Goal: Task Accomplishment & Management: Complete application form

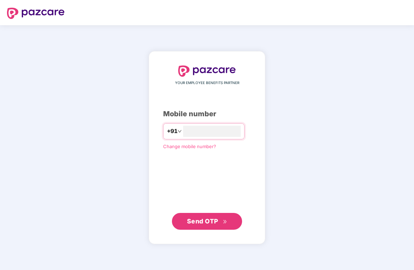
click at [226, 137] on input "number" at bounding box center [212, 131] width 58 height 11
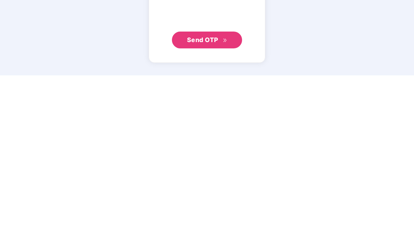
scroll to position [28, 0]
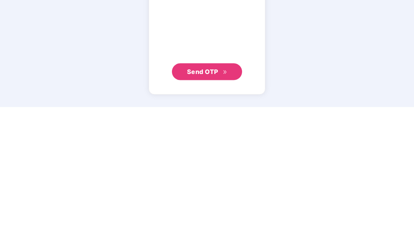
type input "**********"
click at [227, 200] on button "Send OTP" at bounding box center [207, 208] width 70 height 17
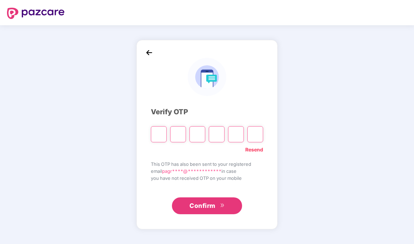
click at [161, 126] on input "Please enter verification code. Digit 1" at bounding box center [159, 134] width 16 height 16
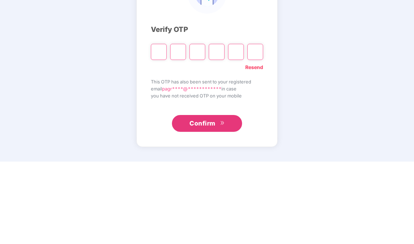
type input "*"
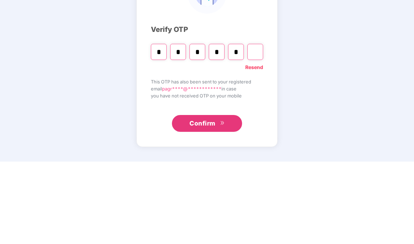
type input "*"
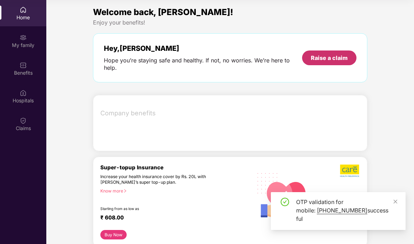
click at [347, 54] on div "Raise a claim" at bounding box center [329, 58] width 37 height 8
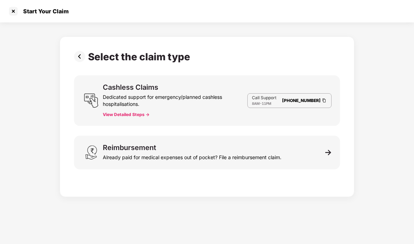
click at [311, 136] on div "Reimbursement Already paid for medical expenses out of pocket? File a reimburse…" at bounding box center [207, 153] width 266 height 34
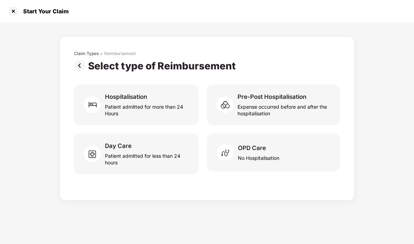
click at [311, 134] on div "OPD Care No Hospitalisation" at bounding box center [273, 153] width 133 height 38
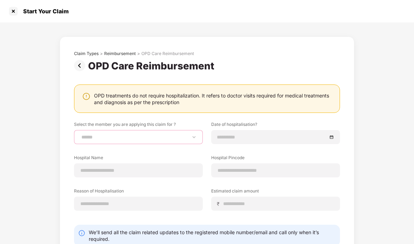
click at [87, 134] on select "**********" at bounding box center [138, 137] width 117 height 6
select select "**********"
click at [299, 133] on input at bounding box center [272, 137] width 110 height 8
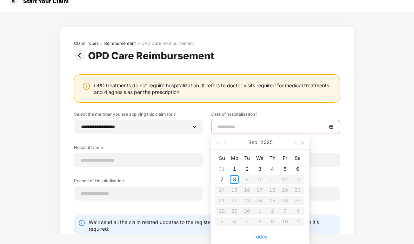
type input "**********"
click at [283, 165] on div "5" at bounding box center [285, 169] width 8 height 8
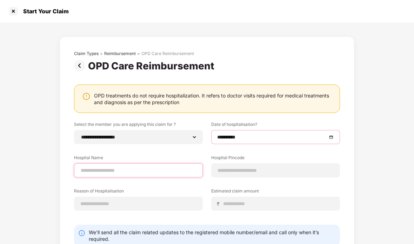
click at [87, 167] on input at bounding box center [138, 170] width 117 height 7
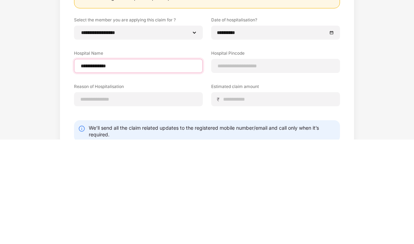
type input "**********"
click at [293, 163] on div at bounding box center [275, 170] width 129 height 14
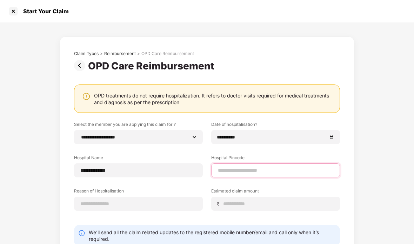
click at [281, 167] on input at bounding box center [275, 170] width 117 height 7
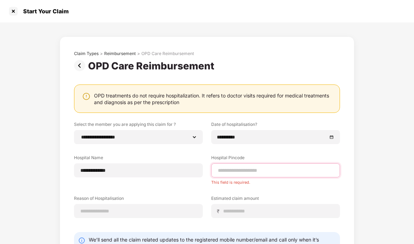
click at [257, 167] on input at bounding box center [275, 170] width 117 height 7
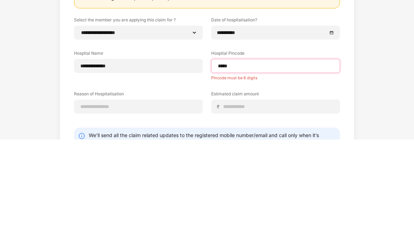
type input "******"
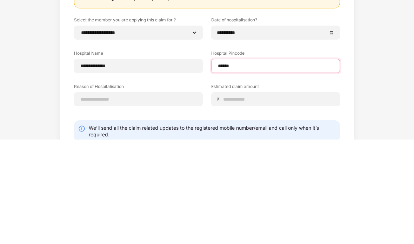
select select "******"
select select "*********"
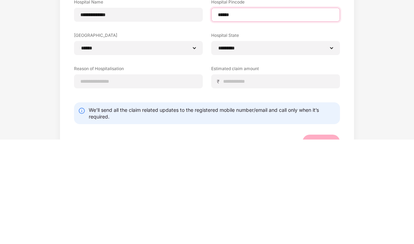
scroll to position [51, 0]
type input "******"
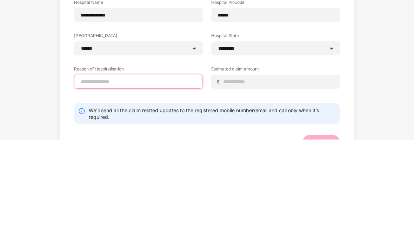
click at [87, 183] on input at bounding box center [138, 186] width 117 height 7
type input "**********"
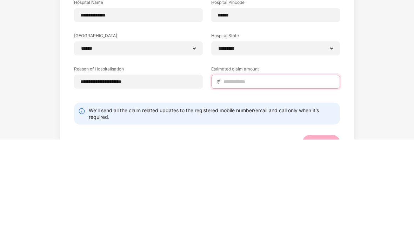
click at [291, 183] on input at bounding box center [278, 186] width 111 height 7
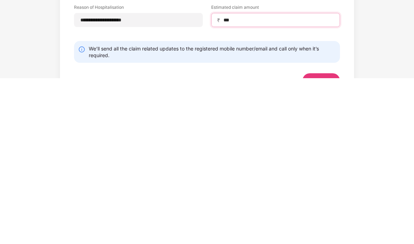
type input "***"
click at [328, 243] on div "Submit" at bounding box center [321, 247] width 20 height 8
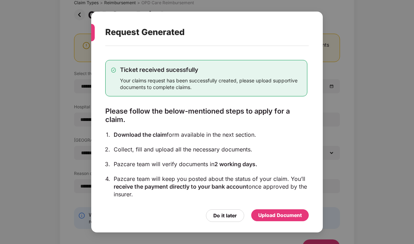
click at [297, 219] on div "Upload Document" at bounding box center [279, 216] width 43 height 8
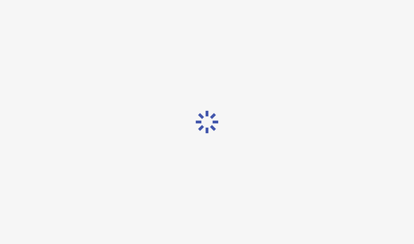
scroll to position [0, 0]
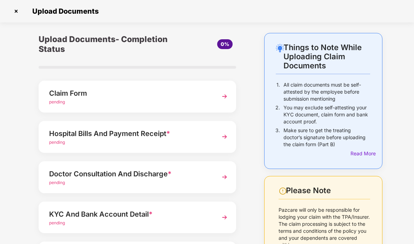
click at [77, 128] on div "Hospital Bills And Payment Receipt *" at bounding box center [130, 133] width 162 height 11
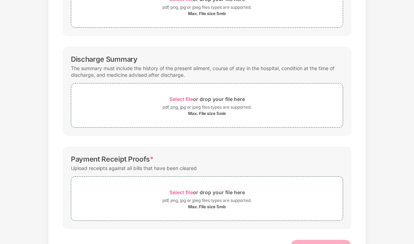
scroll to position [154, 0]
click at [307, 206] on div "Max. File size 5mb" at bounding box center [207, 208] width 272 height 6
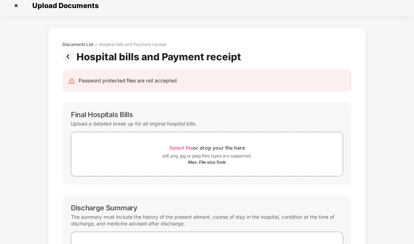
scroll to position [1, 0]
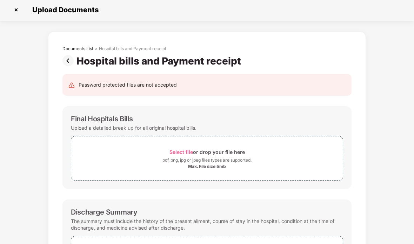
click at [185, 160] on div "pdf, png, jpg or jpeg files types are supported." at bounding box center [206, 160] width 89 height 7
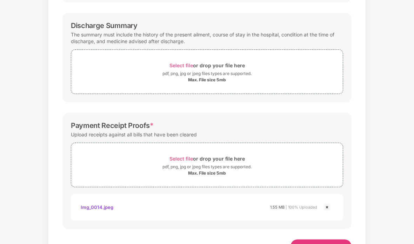
scroll to position [187, 0]
click at [325, 206] on img at bounding box center [327, 208] width 8 height 8
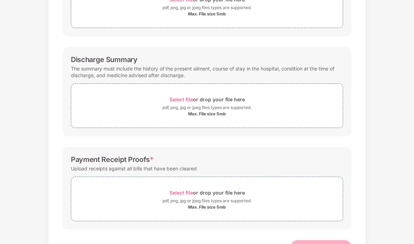
click at [195, 196] on div "Select file or drop your file here" at bounding box center [206, 192] width 75 height 9
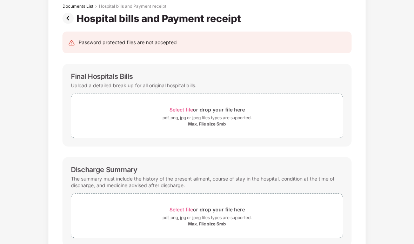
scroll to position [40, 0]
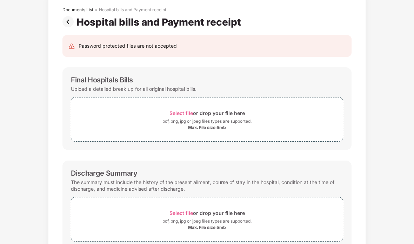
click at [190, 113] on span "Select file" at bounding box center [181, 113] width 24 height 6
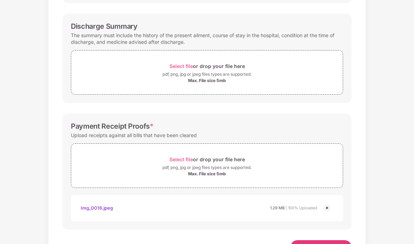
scroll to position [221, 0]
click at [314, 244] on html "Upload Documents Documents List > Hospital bills and Payment receipt Hospital b…" at bounding box center [207, 122] width 414 height 244
click at [333, 243] on span "Save & Continue" at bounding box center [320, 247] width 47 height 8
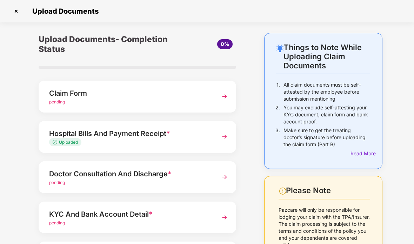
click at [63, 172] on div "Doctor Consultation And Discharge *" at bounding box center [130, 173] width 162 height 11
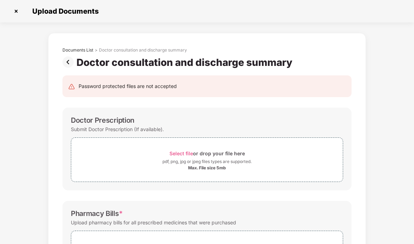
click at [173, 153] on span "Select file" at bounding box center [181, 153] width 24 height 6
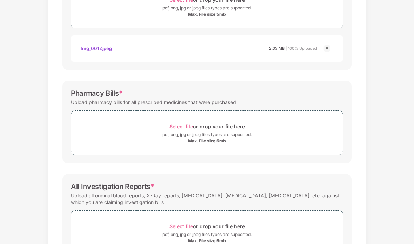
scroll to position [158, 0]
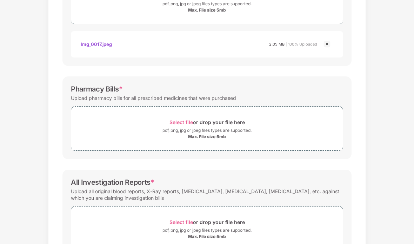
click at [183, 118] on div "Select file or drop your file here" at bounding box center [206, 122] width 75 height 9
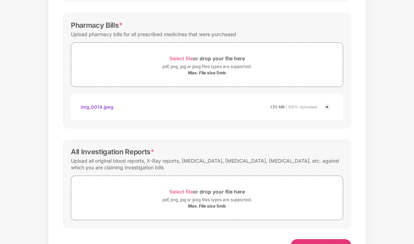
click at [187, 188] on div "Select file or drop your file here" at bounding box center [206, 191] width 75 height 9
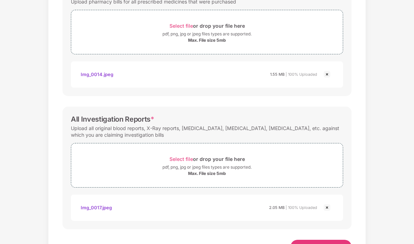
scroll to position [254, 0]
click at [327, 244] on html "Upload Documents Documents List > Doctor consultation and discharge summary Doc…" at bounding box center [207, 122] width 414 height 244
click at [332, 244] on html "Upload Documents Documents List > Doctor consultation and discharge summary Doc…" at bounding box center [207, 122] width 414 height 244
click at [331, 244] on html "Upload Documents Documents List > Doctor consultation and discharge summary Doc…" at bounding box center [207, 122] width 414 height 244
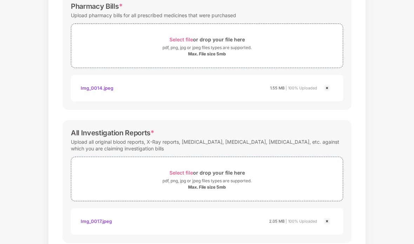
scroll to position [240, 0]
click at [327, 244] on html "Upload Documents Documents List > Doctor consultation and discharge summary Doc…" at bounding box center [207, 122] width 414 height 244
click at [337, 244] on html "Upload Documents Documents List > Doctor consultation and discharge summary Doc…" at bounding box center [207, 122] width 414 height 244
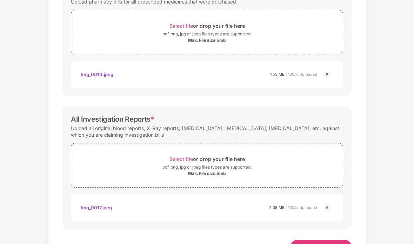
scroll to position [254, 0]
click at [335, 244] on span "Save & Continue" at bounding box center [320, 247] width 47 height 8
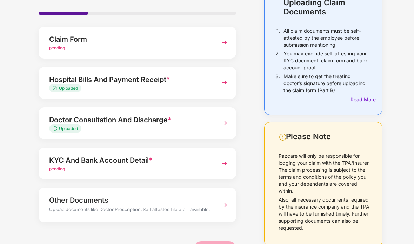
scroll to position [53, 0]
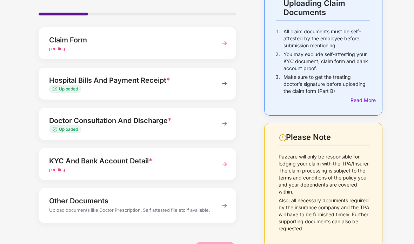
click at [63, 158] on div "KYC And Bank Account Detail *" at bounding box center [130, 160] width 162 height 11
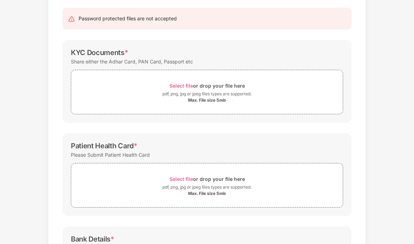
scroll to position [66, 0]
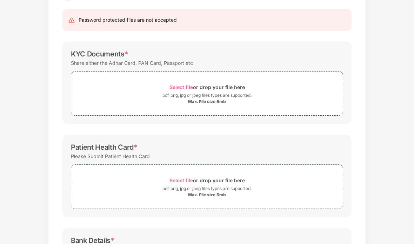
click at [193, 91] on div "Select file or drop your file here" at bounding box center [206, 86] width 75 height 9
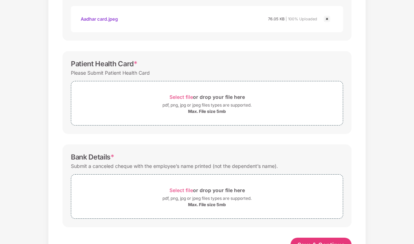
click at [182, 99] on span "Select file" at bounding box center [181, 97] width 24 height 6
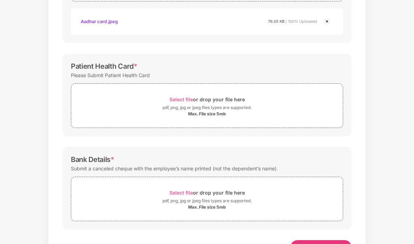
click at [226, 106] on div "pdf, png, jpg or jpeg files types are supported." at bounding box center [206, 107] width 89 height 7
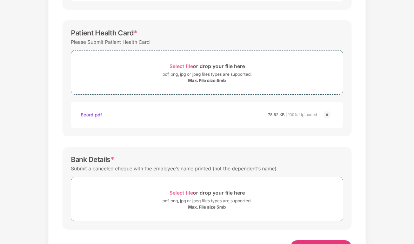
scroll to position [214, 0]
click at [234, 197] on div "Select file or drop your file here" at bounding box center [206, 192] width 75 height 9
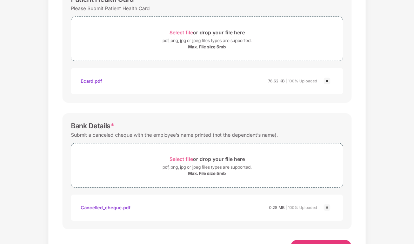
scroll to position [247, 0]
click at [333, 243] on button "Save & Continue" at bounding box center [320, 247] width 61 height 14
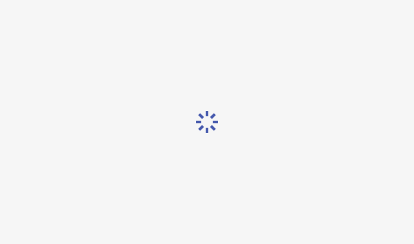
scroll to position [0, 0]
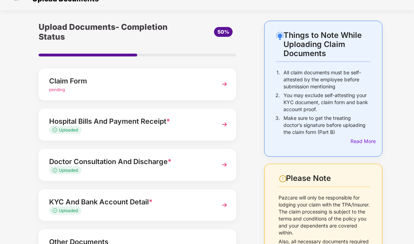
click at [77, 80] on div "Claim Form" at bounding box center [130, 80] width 162 height 11
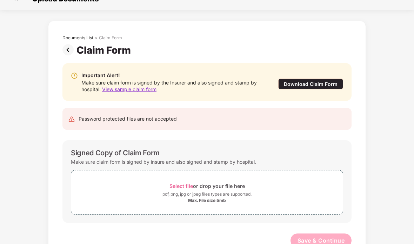
scroll to position [6, 0]
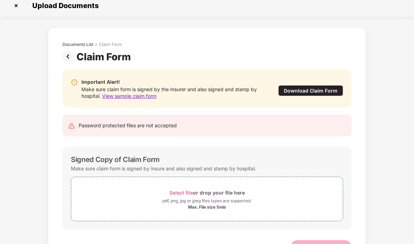
click at [326, 93] on div "Download Claim Form" at bounding box center [310, 90] width 65 height 11
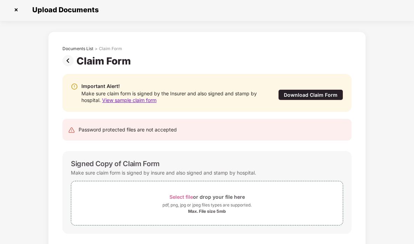
scroll to position [1, 0]
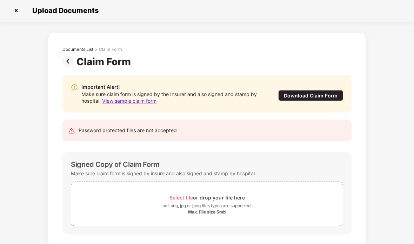
click at [322, 94] on div "Download Claim Form" at bounding box center [310, 95] width 65 height 11
click at [329, 99] on div "Download Claim Form" at bounding box center [310, 95] width 65 height 11
click at [192, 196] on span "Select file" at bounding box center [181, 198] width 24 height 6
click at [180, 198] on span "Select file" at bounding box center [181, 198] width 24 height 6
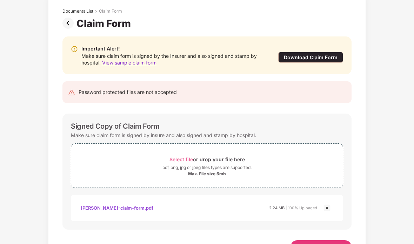
scroll to position [39, 0]
click at [330, 244] on html "Upload Documents Documents List > Claim Form Claim Form Important Alert! Make s…" at bounding box center [207, 122] width 414 height 244
click at [112, 62] on span "View sample claim form" at bounding box center [129, 63] width 54 height 6
click at [325, 243] on span "Save & Continue" at bounding box center [320, 247] width 47 height 8
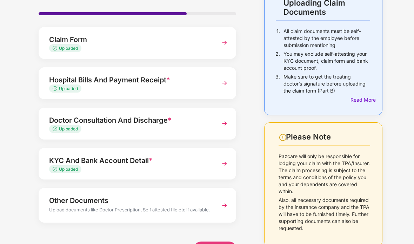
scroll to position [53, 0]
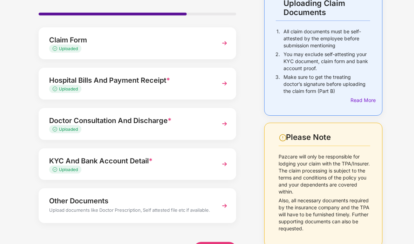
click at [213, 244] on html "Upload Documents Things to Note While Uploading Claim Documents 1. All claim do…" at bounding box center [207, 122] width 414 height 244
click at [214, 244] on html "Upload Documents Things to Note While Uploading Claim Documents 1. All claim do…" at bounding box center [207, 122] width 414 height 244
click at [220, 244] on html "Upload Documents Things to Note While Uploading Claim Documents 1. All claim do…" at bounding box center [207, 122] width 414 height 244
click at [221, 244] on html "Upload Documents Things to Note While Uploading Claim Documents 1. All claim do…" at bounding box center [207, 122] width 414 height 244
click at [226, 244] on html "Upload Documents Things to Note While Uploading Claim Documents 1. All claim do…" at bounding box center [207, 122] width 414 height 244
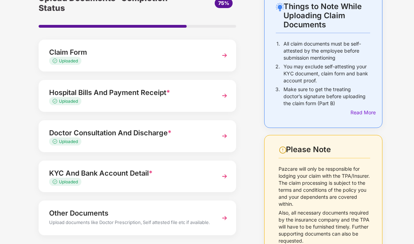
scroll to position [41, 0]
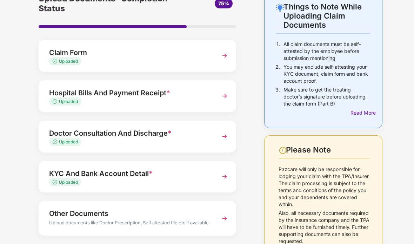
click at [221, 244] on html "Upload Documents Things to Note While Uploading Claim Documents 1. All claim do…" at bounding box center [207, 122] width 414 height 244
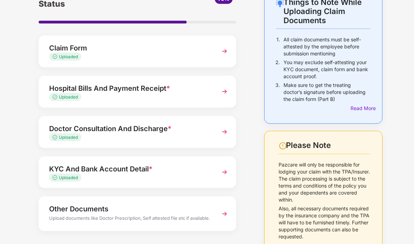
click at [222, 244] on html "Upload Documents Things to Note While Uploading Claim Documents 1. All claim do…" at bounding box center [207, 122] width 414 height 244
click at [221, 244] on html "Upload Documents Things to Note While Uploading Claim Documents 1. All claim do…" at bounding box center [207, 122] width 414 height 244
click at [213, 244] on html "Upload Documents Things to Note While Uploading Claim Documents 1. All claim do…" at bounding box center [207, 122] width 414 height 244
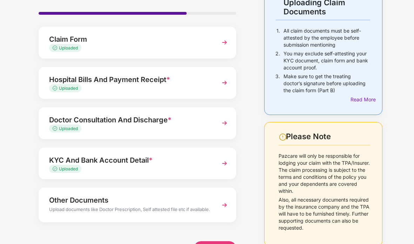
scroll to position [53, 0]
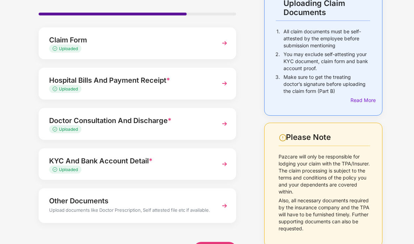
click at [215, 244] on html "Upload Documents Things to Note While Uploading Claim Documents 1. All claim do…" at bounding box center [207, 122] width 414 height 244
click at [217, 244] on html "Upload Documents Things to Note While Uploading Claim Documents 1. All claim do…" at bounding box center [207, 122] width 414 height 244
click at [216, 244] on html "Upload Documents Things to Note While Uploading Claim Documents 1. All claim do…" at bounding box center [207, 122] width 414 height 244
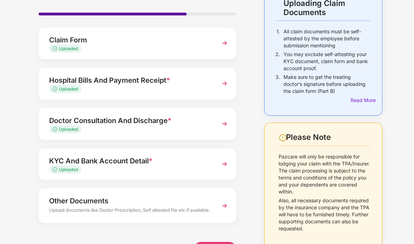
click at [216, 244] on html "Upload Documents Things to Note While Uploading Claim Documents 1. All claim do…" at bounding box center [207, 122] width 414 height 244
click at [217, 244] on html "Upload Documents Things to Note While Uploading Claim Documents 1. All claim do…" at bounding box center [207, 122] width 414 height 244
click at [215, 244] on html "Upload Documents Things to Note While Uploading Claim Documents 1. All claim do…" at bounding box center [207, 122] width 414 height 244
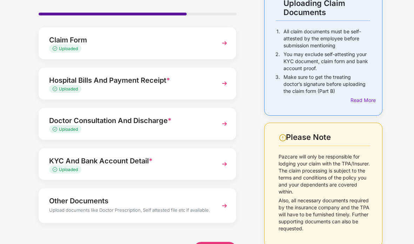
click at [215, 244] on html "Upload Documents Things to Note While Uploading Claim Documents 1. All claim do…" at bounding box center [207, 122] width 414 height 244
click at [257, 208] on div "Things to Note While Uploading Claim Documents 1. All claim documents must be s…" at bounding box center [324, 123] width 140 height 287
click at [216, 244] on html "Upload Documents Things to Note While Uploading Claim Documents 1. All claim do…" at bounding box center [207, 122] width 414 height 244
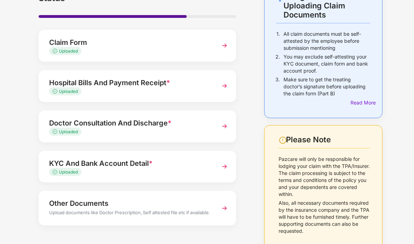
scroll to position [50, 0]
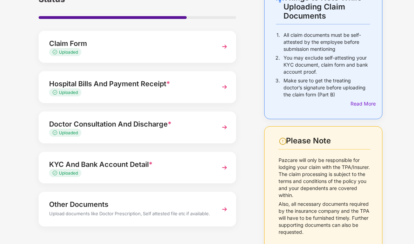
click at [217, 244] on html "Upload Documents Things to Note While Uploading Claim Documents 1. All claim do…" at bounding box center [207, 122] width 414 height 244
click at [219, 244] on html "Upload Documents Things to Note While Uploading Claim Documents 1. All claim do…" at bounding box center [207, 122] width 414 height 244
click at [218, 244] on html "Upload Documents Things to Note While Uploading Claim Documents 1. All claim do…" at bounding box center [207, 122] width 414 height 244
click at [217, 244] on html "Upload Documents Things to Note While Uploading Claim Documents 1. All claim do…" at bounding box center [207, 122] width 414 height 244
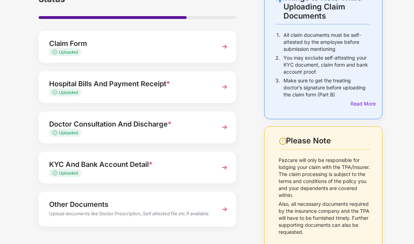
click at [217, 244] on html "Upload Documents Things to Note While Uploading Claim Documents 1. All claim do…" at bounding box center [207, 122] width 414 height 244
click at [215, 244] on html "Upload Documents Things to Note While Uploading Claim Documents 1. All claim do…" at bounding box center [207, 122] width 414 height 244
click at [212, 244] on html "Upload Documents Things to Note While Uploading Claim Documents 1. All claim do…" at bounding box center [207, 122] width 414 height 244
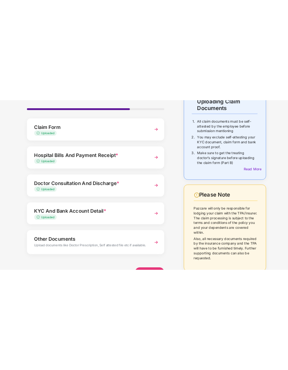
scroll to position [53, 0]
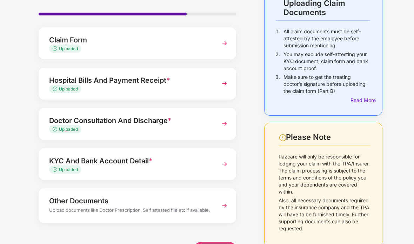
click at [270, 96] on div "Things to Note While Uploading Claim Documents 1. All claim documents must be s…" at bounding box center [323, 48] width 119 height 136
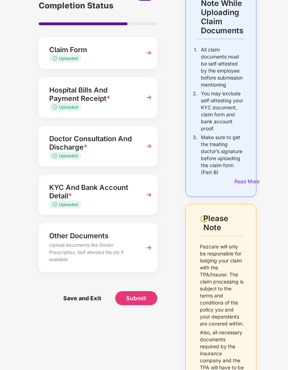
click at [146, 270] on button "Submit" at bounding box center [136, 299] width 42 height 14
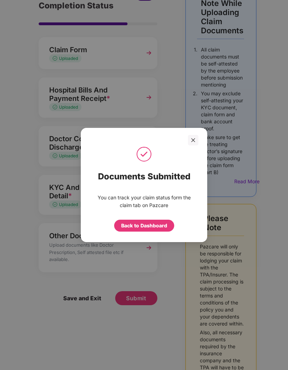
click at [157, 220] on div "Back to Dashboard" at bounding box center [144, 226] width 60 height 12
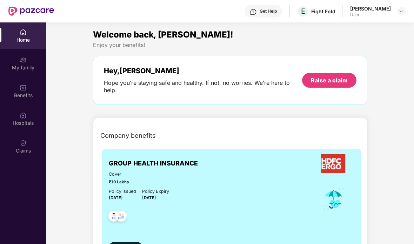
click at [287, 80] on div "Raise a claim" at bounding box center [329, 80] width 37 height 8
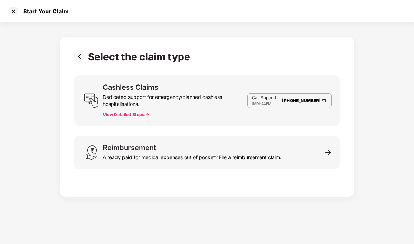
click at [287, 155] on div "Reimbursement Already paid for medical expenses out of pocket? File a reimburse…" at bounding box center [207, 153] width 266 height 34
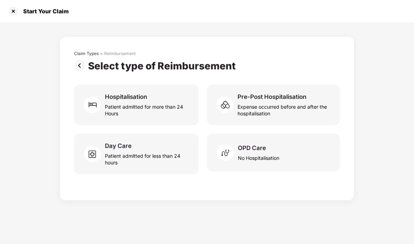
click at [287, 150] on div "OPD Care No Hospitalisation" at bounding box center [273, 153] width 133 height 38
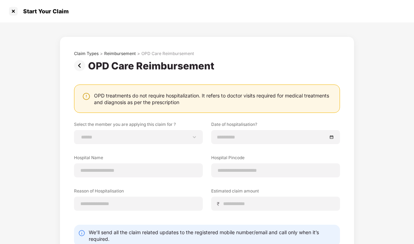
click at [88, 131] on div "**********" at bounding box center [138, 137] width 129 height 14
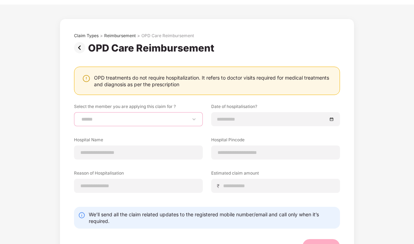
click at [84, 117] on select "**********" at bounding box center [138, 119] width 117 height 6
select select "**********"
click at [287, 114] on div at bounding box center [275, 120] width 129 height 14
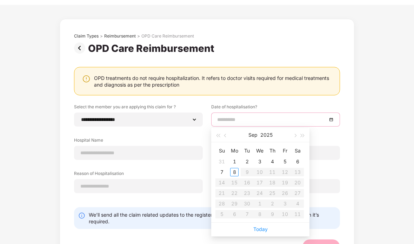
type input "**********"
click at [286, 158] on div "5" at bounding box center [285, 162] width 8 height 8
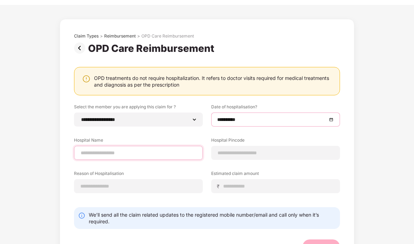
click at [83, 149] on input at bounding box center [138, 152] width 117 height 7
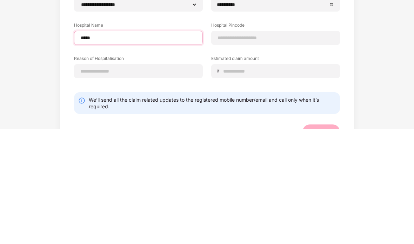
type input "**********"
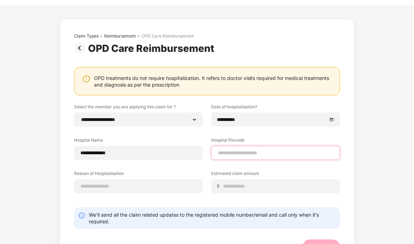
click at [279, 149] on input at bounding box center [275, 152] width 117 height 7
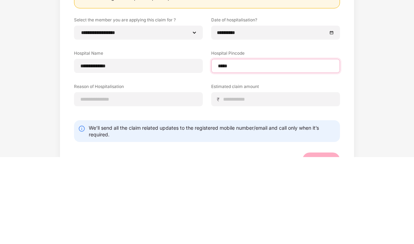
type input "******"
select select "******"
select select "*********"
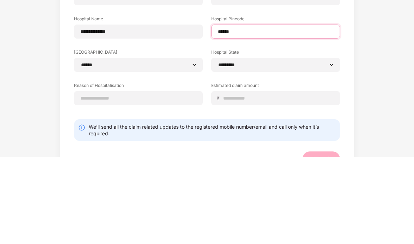
scroll to position [51, 0]
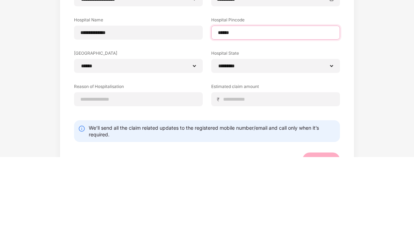
type input "******"
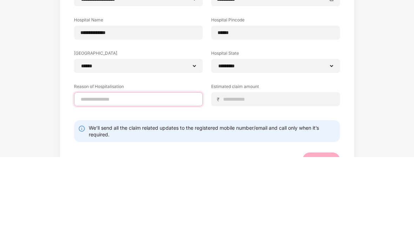
click at [93, 183] on input at bounding box center [138, 186] width 117 height 7
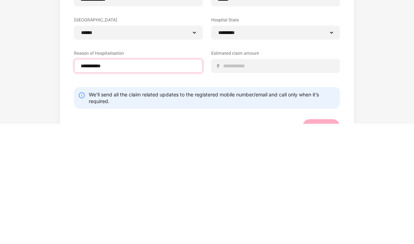
type input "**********"
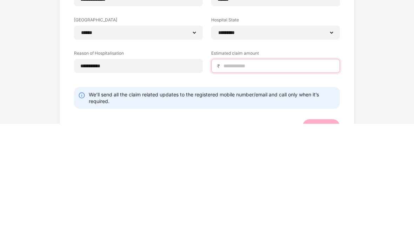
click at [287, 183] on input at bounding box center [278, 186] width 111 height 7
type input "*"
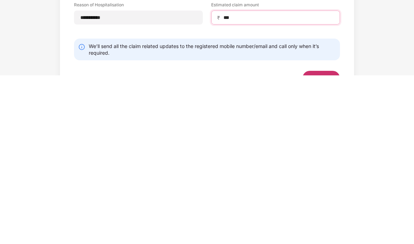
type input "***"
click at [287, 240] on div "Submit" at bounding box center [321, 247] width 38 height 15
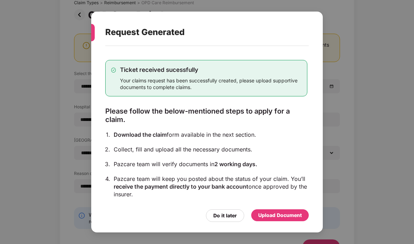
click at [286, 219] on div "Upload Document" at bounding box center [279, 216] width 43 height 8
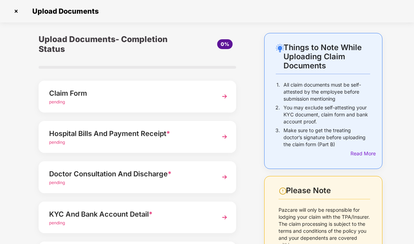
click at [63, 128] on div "Hospital Bills And Payment Receipt *" at bounding box center [130, 133] width 162 height 11
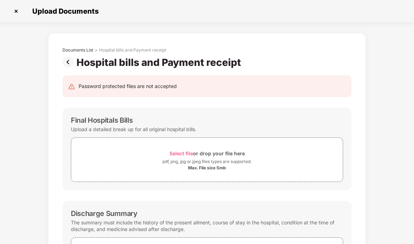
click at [260, 160] on div "pdf, png, jpg or jpeg files types are supported." at bounding box center [207, 161] width 272 height 7
click at [274, 164] on div "pdf, png, jpg or jpeg files types are supported." at bounding box center [207, 161] width 272 height 7
click at [232, 154] on div "Select file or drop your file here" at bounding box center [206, 153] width 75 height 9
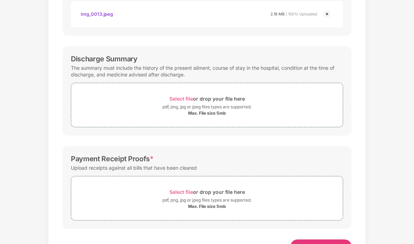
click at [185, 194] on span "Select file" at bounding box center [181, 192] width 24 height 6
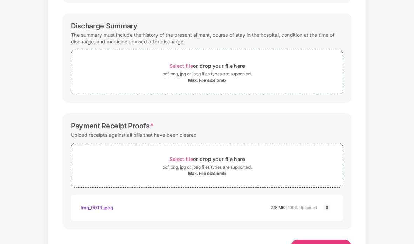
scroll to position [221, 0]
click at [287, 243] on button "Save & Continue" at bounding box center [320, 247] width 61 height 14
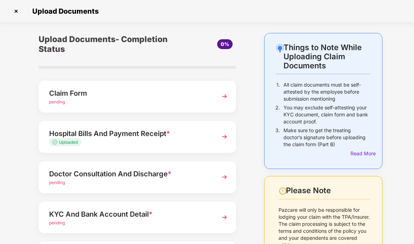
click at [68, 182] on div "pending" at bounding box center [130, 183] width 162 height 7
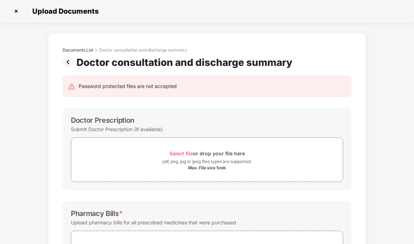
click at [287, 156] on div "Select file or drop your file here" at bounding box center [207, 153] width 272 height 9
click at [223, 156] on div "Select file or drop your file here" at bounding box center [206, 153] width 75 height 9
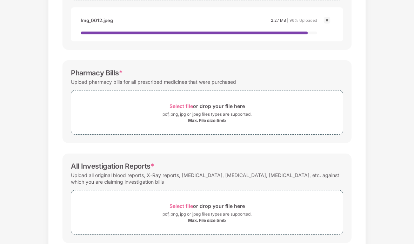
scroll to position [184, 0]
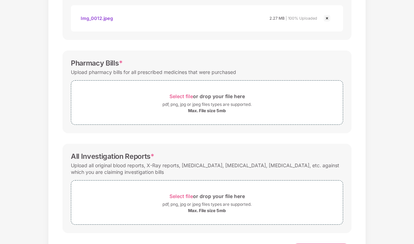
click at [180, 95] on span "Select file" at bounding box center [181, 96] width 24 height 6
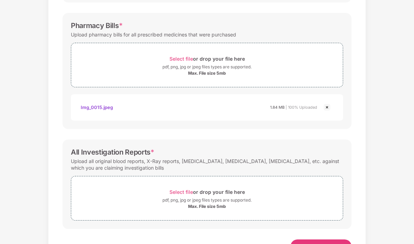
scroll to position [221, 0]
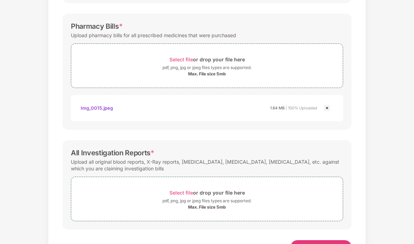
click at [186, 186] on span "Select file or drop your file here pdf, png, jpg or jpeg files types are suppor…" at bounding box center [207, 198] width 272 height 33
click at [204, 189] on div "Select file or drop your file here" at bounding box center [206, 192] width 75 height 9
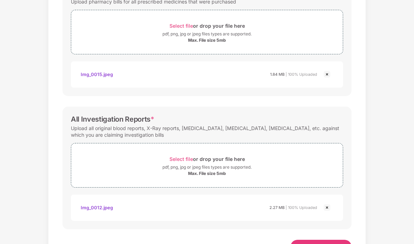
scroll to position [254, 0]
click at [287, 244] on html "Upload Documents Documents List > Doctor consultation and discharge summary Doc…" at bounding box center [207, 122] width 414 height 244
click at [287, 244] on span "Save & Continue" at bounding box center [320, 247] width 47 height 8
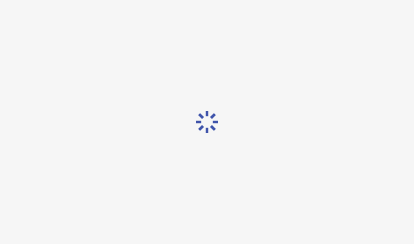
scroll to position [0, 0]
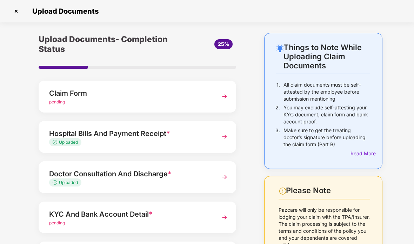
click at [73, 210] on div "KYC And Bank Account Detail *" at bounding box center [130, 214] width 162 height 11
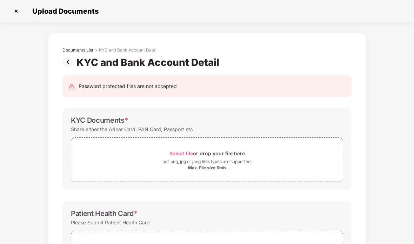
click at [86, 156] on div "Select file or drop your file here" at bounding box center [207, 153] width 272 height 9
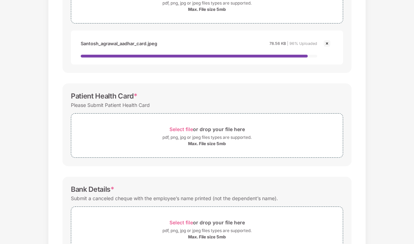
scroll to position [161, 0]
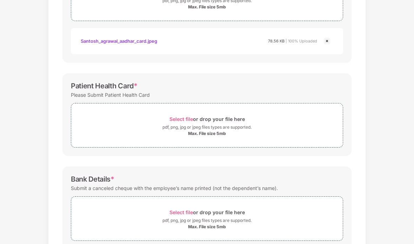
click at [214, 134] on div "Max. File size 5mb" at bounding box center [207, 134] width 38 height 6
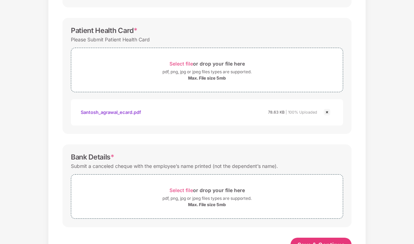
scroll to position [214, 0]
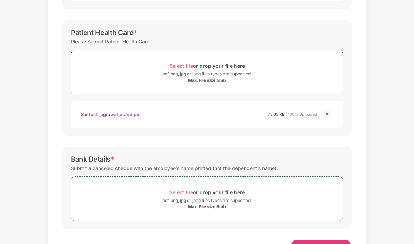
click at [179, 194] on span "Select file" at bounding box center [181, 192] width 24 height 6
click at [182, 193] on span "Select file" at bounding box center [181, 193] width 24 height 6
click at [188, 189] on div "Select file or drop your file here" at bounding box center [206, 192] width 75 height 9
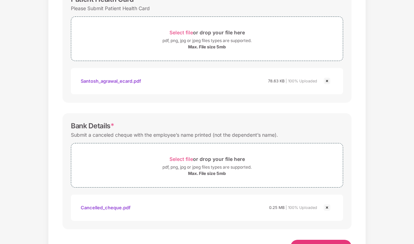
scroll to position [247, 0]
click at [287, 243] on button "Save & Continue" at bounding box center [320, 247] width 61 height 14
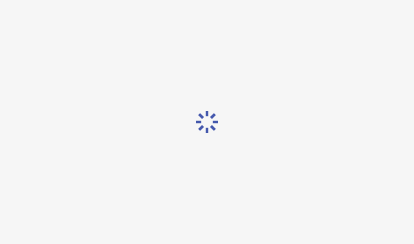
scroll to position [0, 0]
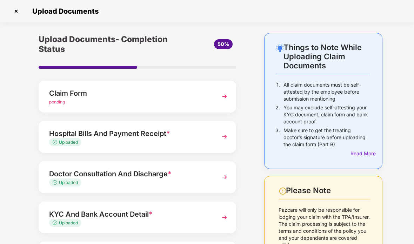
click at [69, 95] on div "Claim Form" at bounding box center [130, 93] width 162 height 11
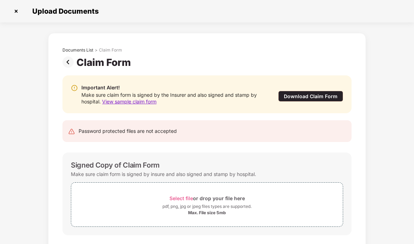
click at [287, 96] on div "Download Claim Form" at bounding box center [310, 96] width 65 height 11
click at [182, 203] on div "pdf, png, jpg or jpeg files types are supported." at bounding box center [206, 206] width 89 height 7
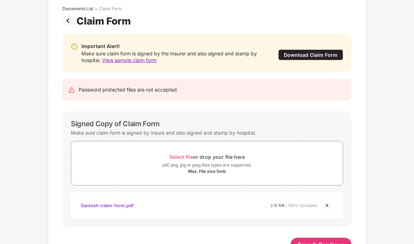
scroll to position [39, 0]
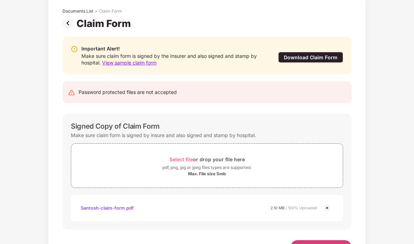
click at [287, 243] on button "Save & Continue" at bounding box center [320, 247] width 61 height 14
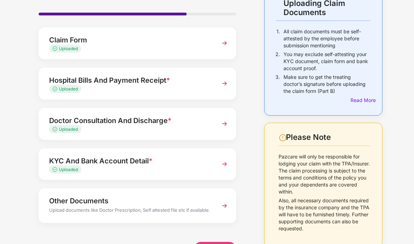
scroll to position [53, 0]
click at [227, 244] on html "Upload Documents Things to Note While Uploading Claim Documents 1. All claim do…" at bounding box center [207, 122] width 414 height 244
click at [215, 244] on html "Upload Documents Things to Note While Uploading Claim Documents 1. All claim do…" at bounding box center [207, 122] width 414 height 244
click at [214, 244] on html "Upload Documents Things to Note While Uploading Claim Documents 1. All claim do…" at bounding box center [207, 122] width 414 height 244
click at [215, 244] on html "Upload Documents Things to Note While Uploading Claim Documents 1. All claim do…" at bounding box center [207, 122] width 414 height 244
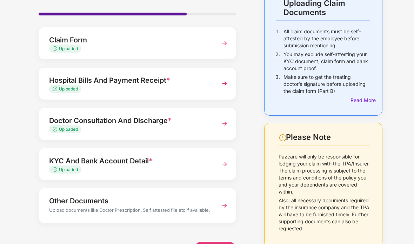
click at [215, 244] on html "Upload Documents Things to Note While Uploading Claim Documents 1. All claim do…" at bounding box center [207, 122] width 414 height 244
click at [219, 244] on html "Upload Documents Things to Note While Uploading Claim Documents 1. All claim do…" at bounding box center [207, 122] width 414 height 244
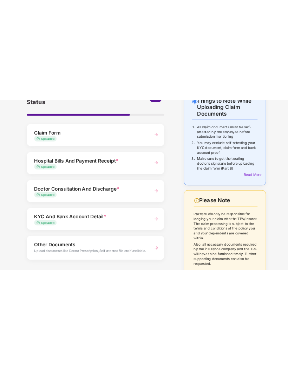
scroll to position [46, 0]
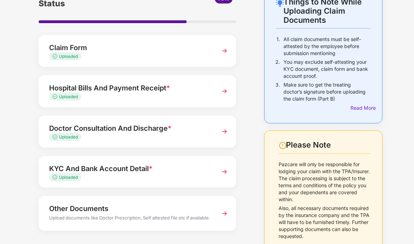
click at [225, 244] on html "Upload Documents Things to Note While Uploading Claim Documents 1. All claim do…" at bounding box center [207, 122] width 414 height 244
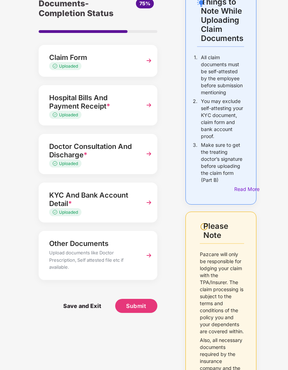
click at [150, 300] on button "Submit" at bounding box center [136, 306] width 42 height 14
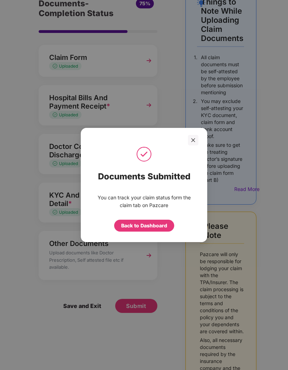
click at [197, 135] on div at bounding box center [193, 140] width 11 height 11
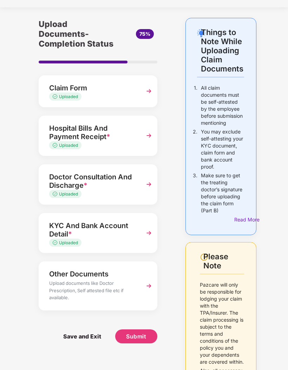
scroll to position [14, 0]
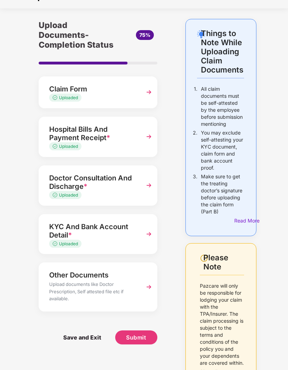
click at [145, 336] on span "Submit" at bounding box center [136, 338] width 20 height 8
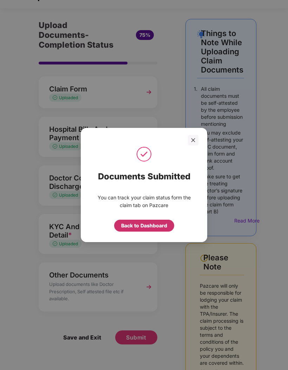
click at [154, 226] on div "Back to Dashboard" at bounding box center [144, 226] width 46 height 8
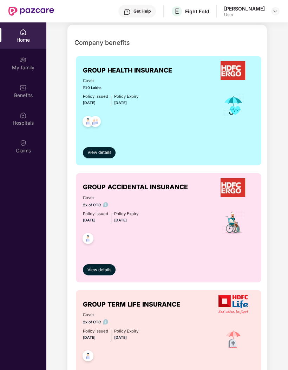
scroll to position [93, 0]
